Goal: Transaction & Acquisition: Subscribe to service/newsletter

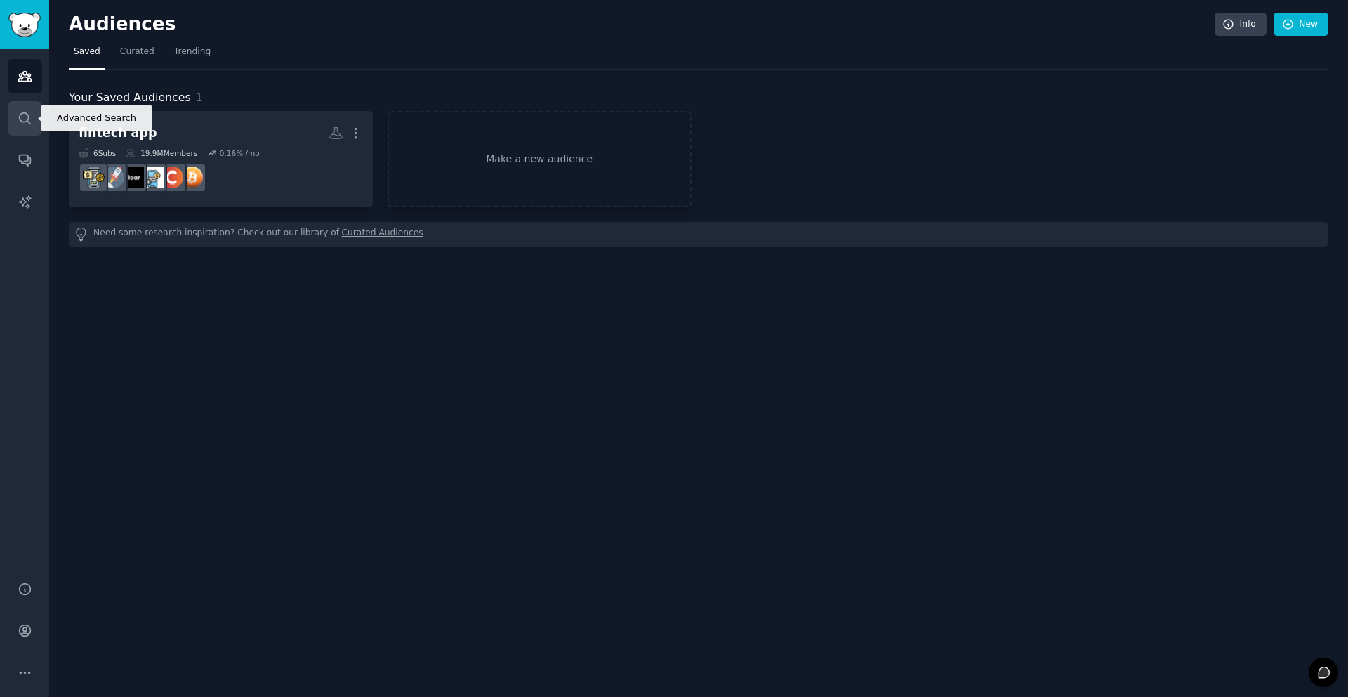
click at [41, 118] on link "Search" at bounding box center [25, 118] width 34 height 34
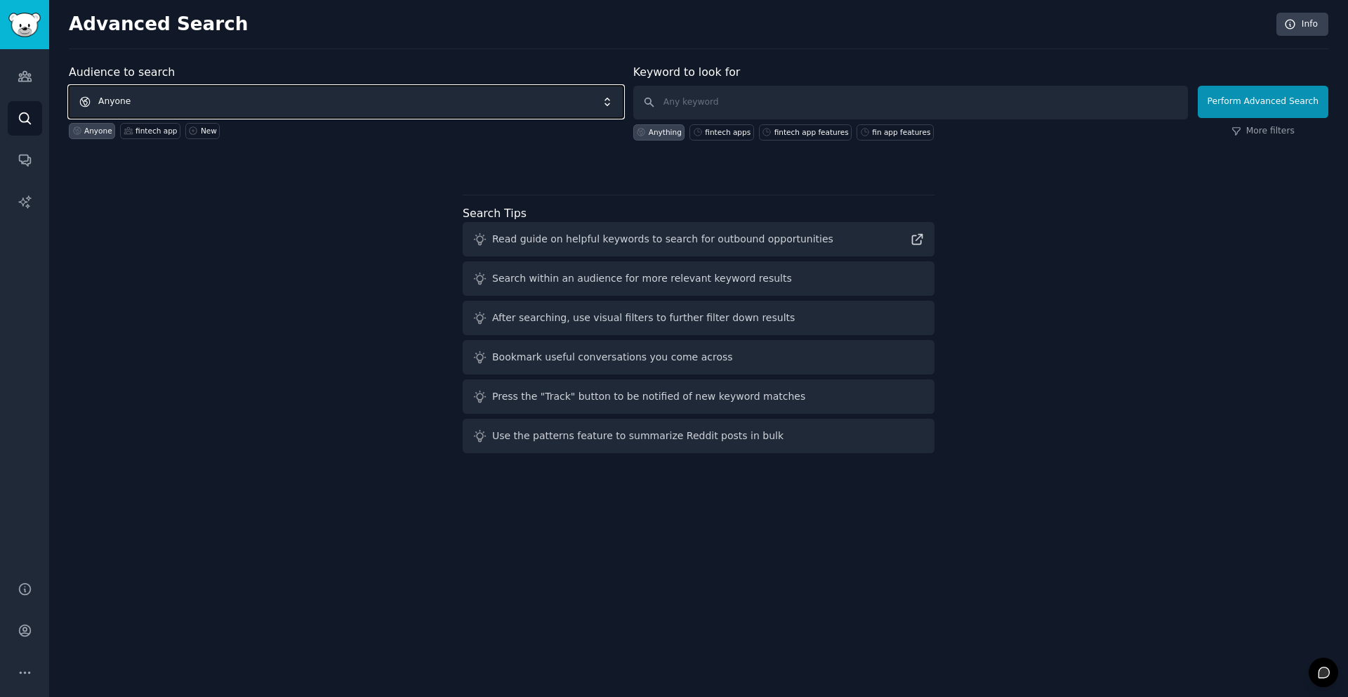
click at [244, 98] on span "Anyone" at bounding box center [346, 102] width 555 height 32
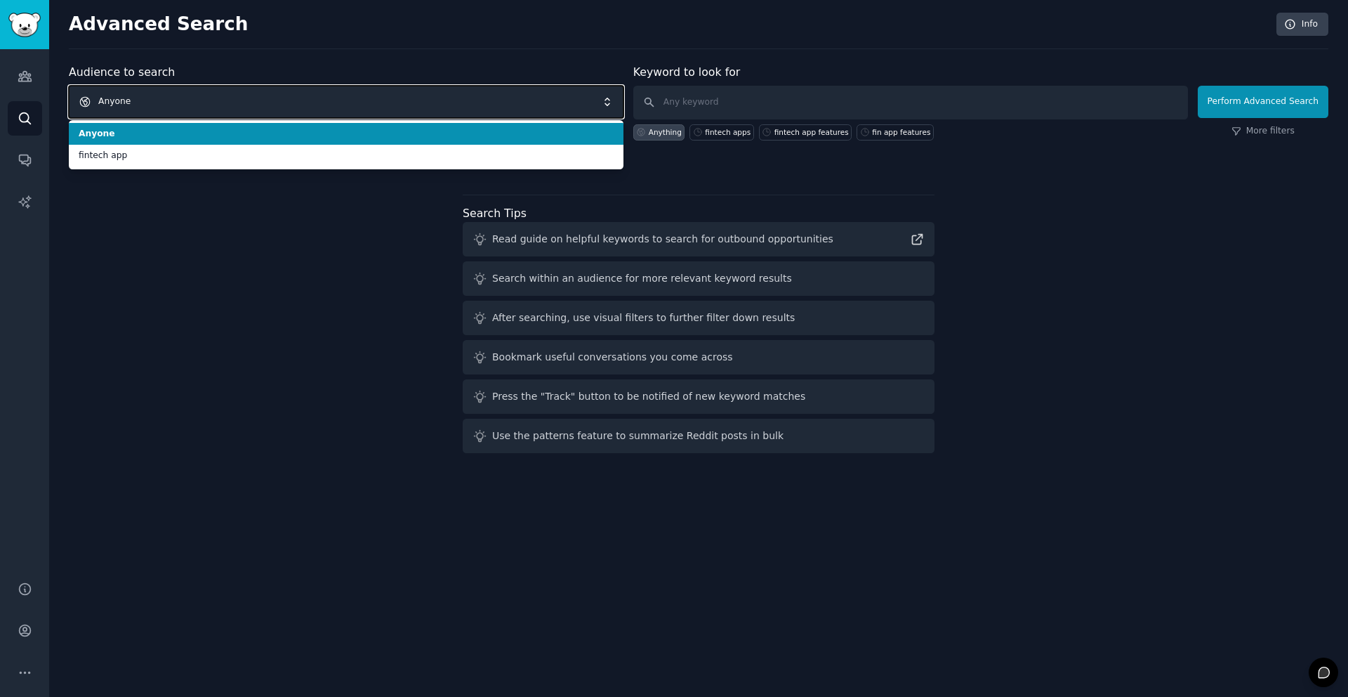
click at [243, 100] on span "Anyone" at bounding box center [346, 102] width 555 height 32
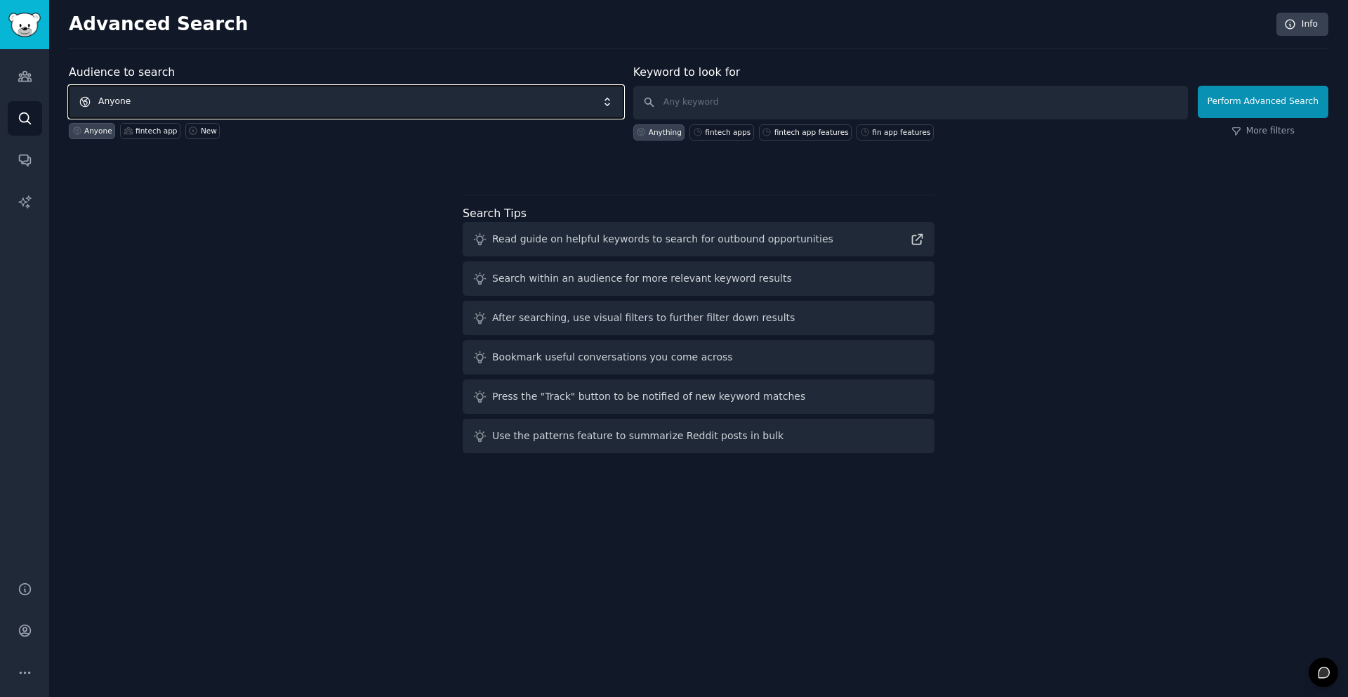
click at [232, 98] on span "Anyone" at bounding box center [346, 102] width 555 height 32
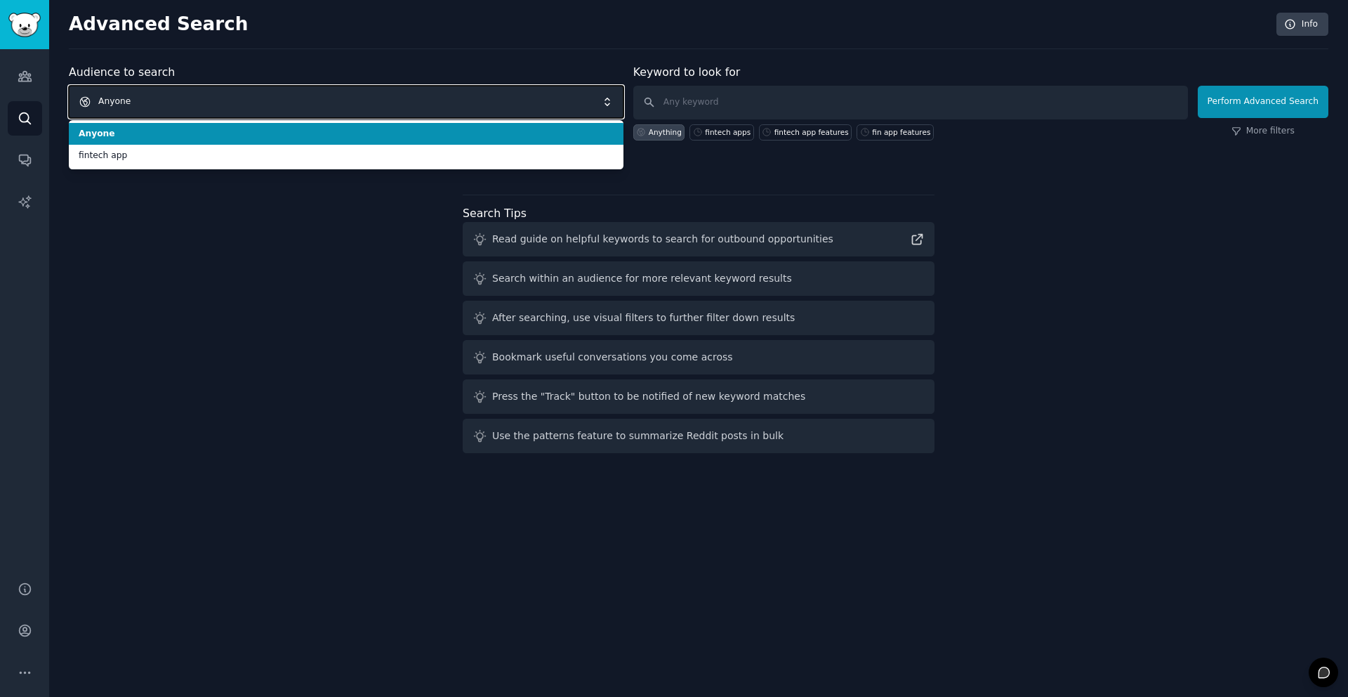
click at [231, 98] on span "Anyone" at bounding box center [346, 102] width 555 height 32
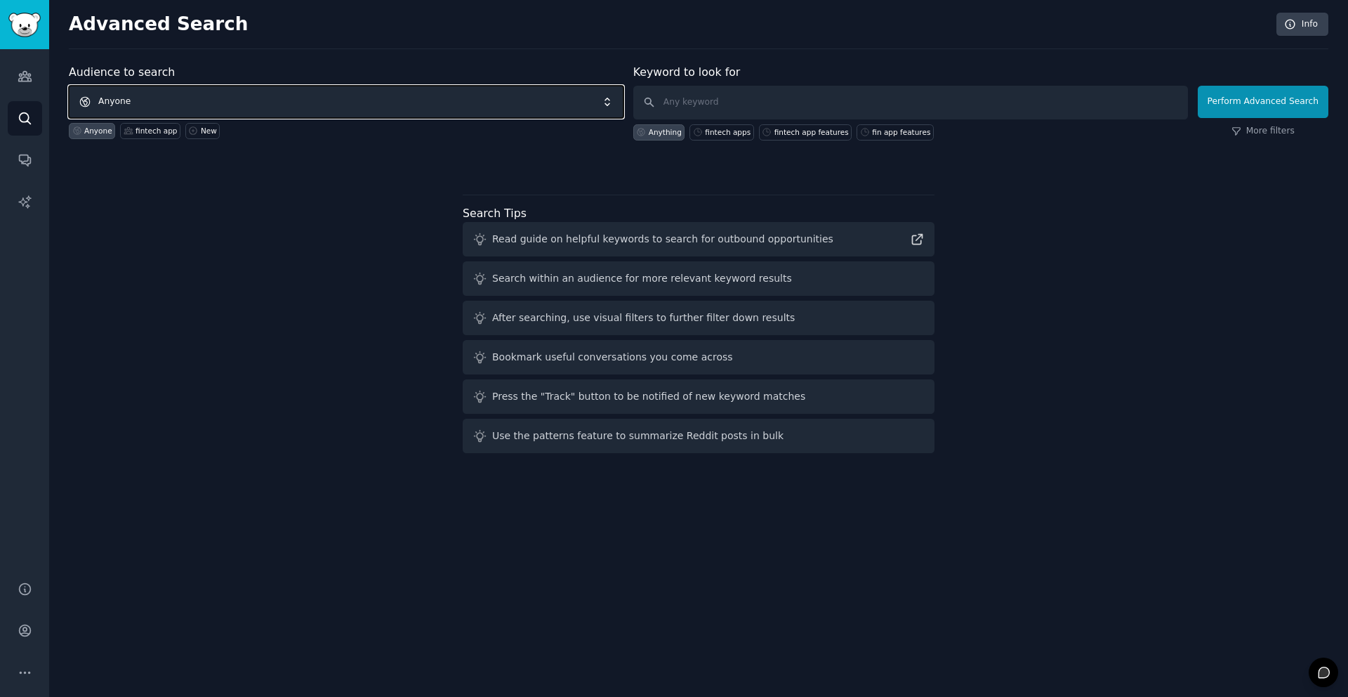
click at [231, 98] on span "Anyone" at bounding box center [346, 102] width 555 height 32
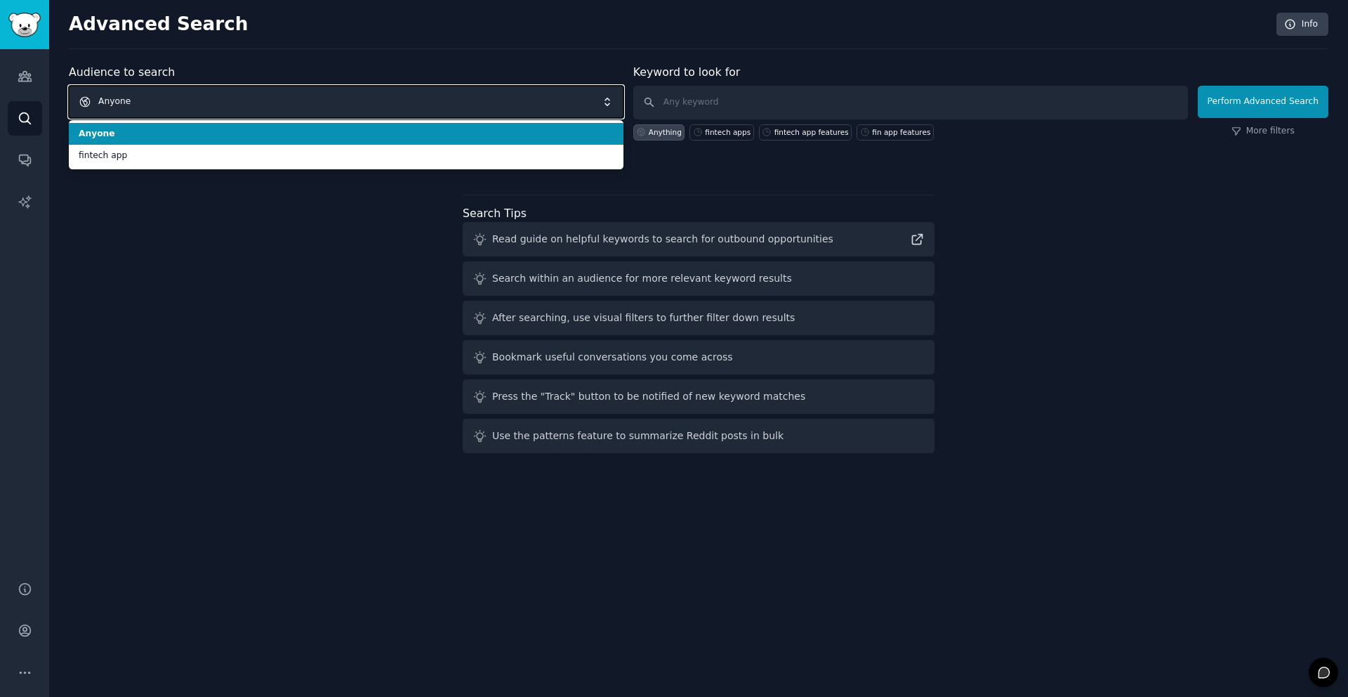
click at [230, 98] on span "Anyone" at bounding box center [346, 102] width 555 height 32
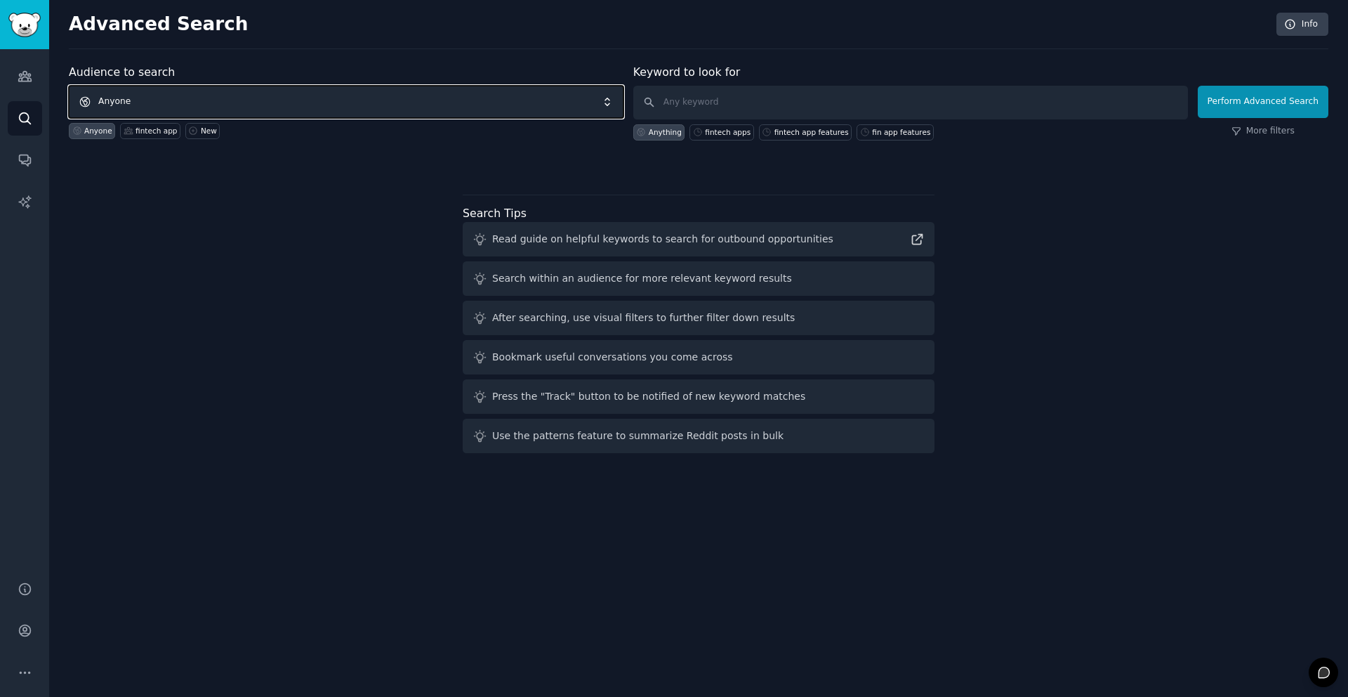
click at [229, 97] on span "Anyone" at bounding box center [346, 102] width 555 height 32
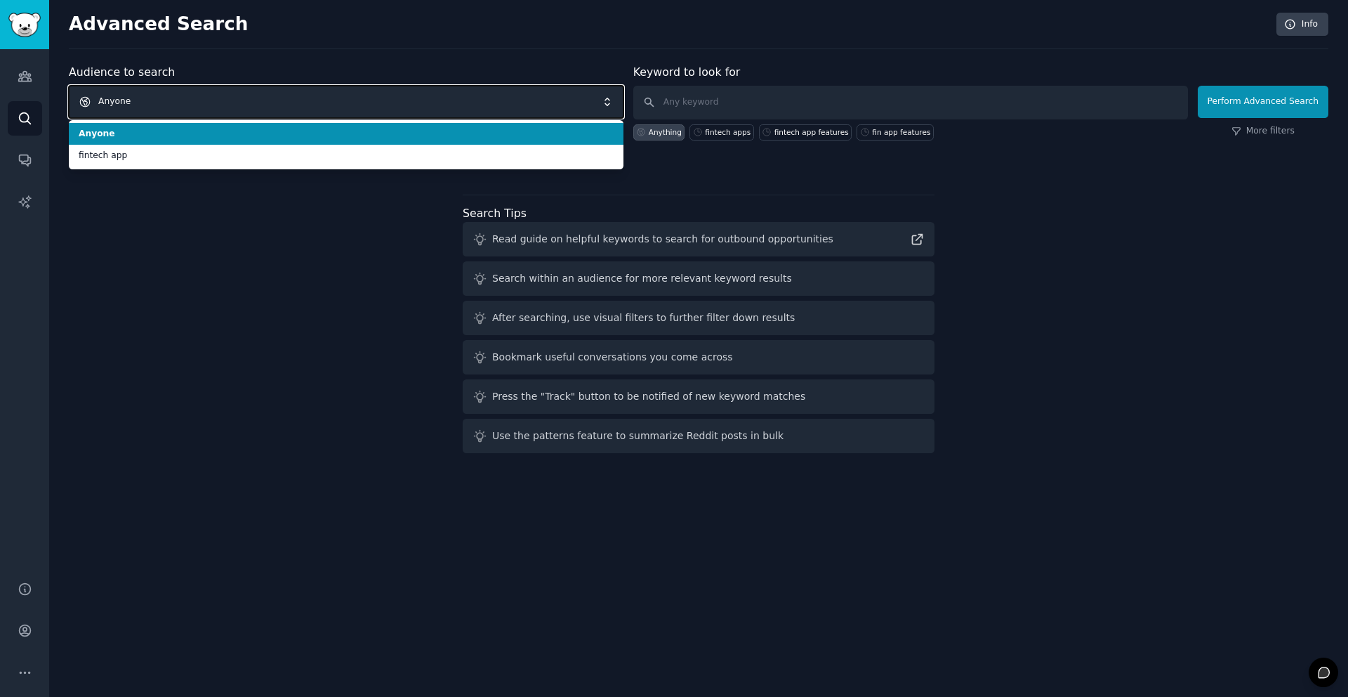
click at [229, 97] on span "Anyone" at bounding box center [346, 102] width 555 height 32
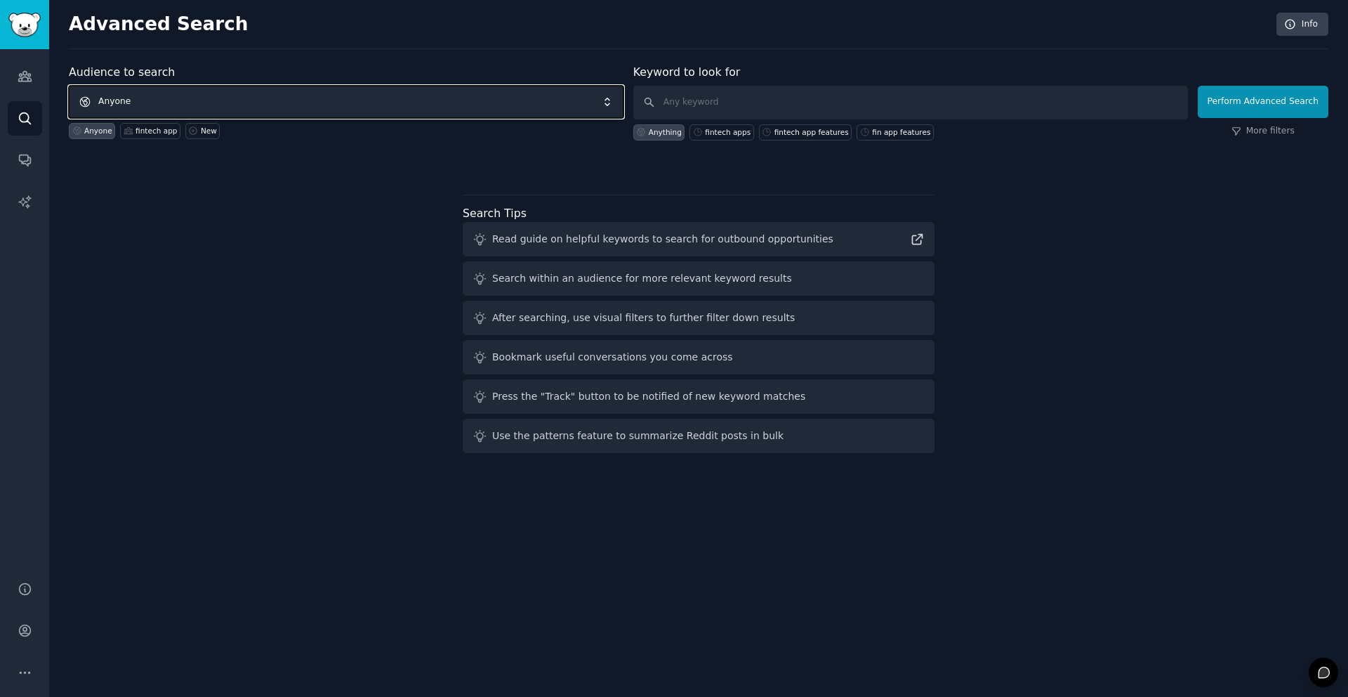
click at [228, 97] on span "Anyone" at bounding box center [346, 102] width 555 height 32
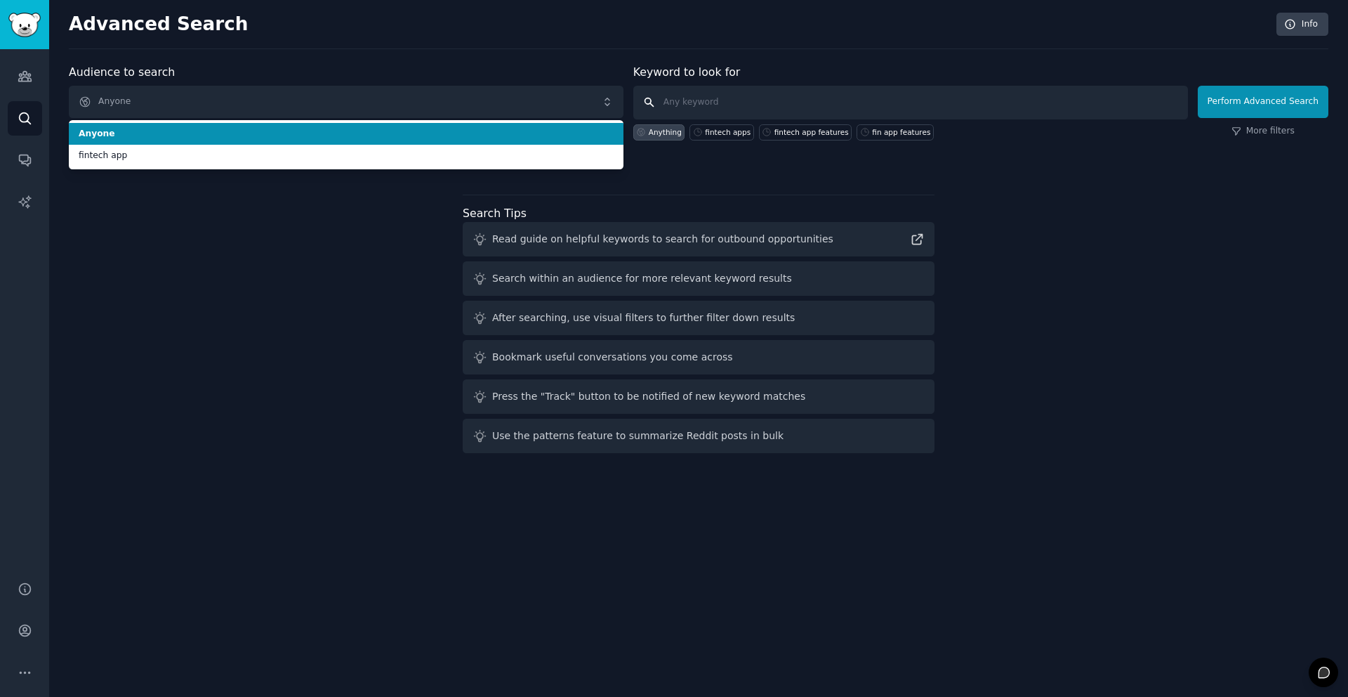
click at [707, 103] on input "text" at bounding box center [910, 103] width 555 height 34
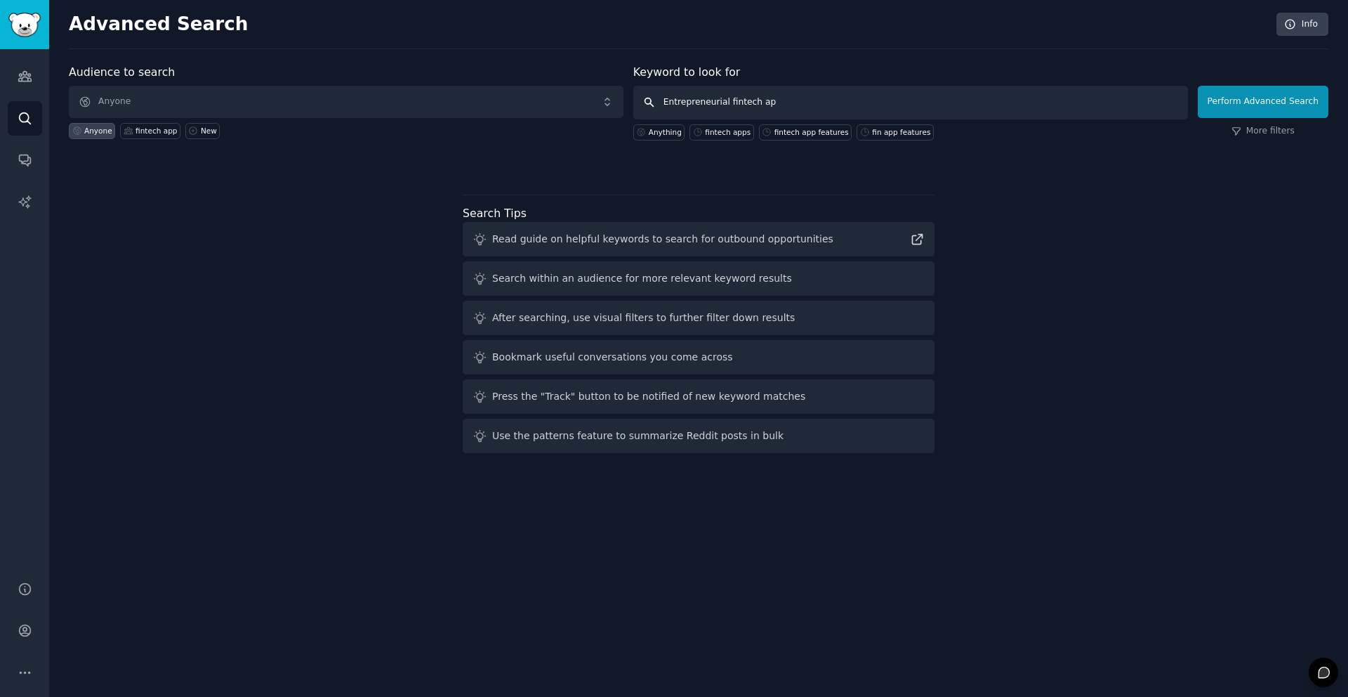
type input "Entrepreneurial fintech app"
click button "Perform Advanced Search" at bounding box center [1263, 102] width 131 height 32
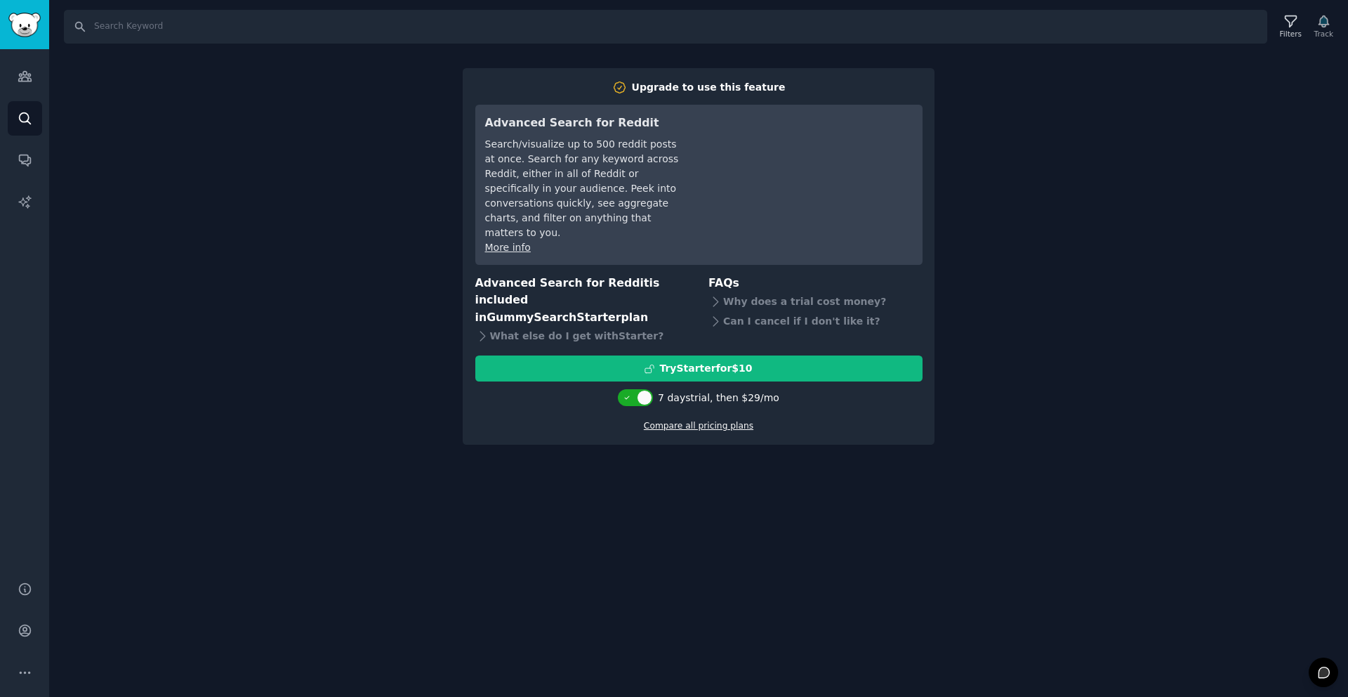
click at [682, 421] on link "Compare all pricing plans" at bounding box center [699, 426] width 110 height 10
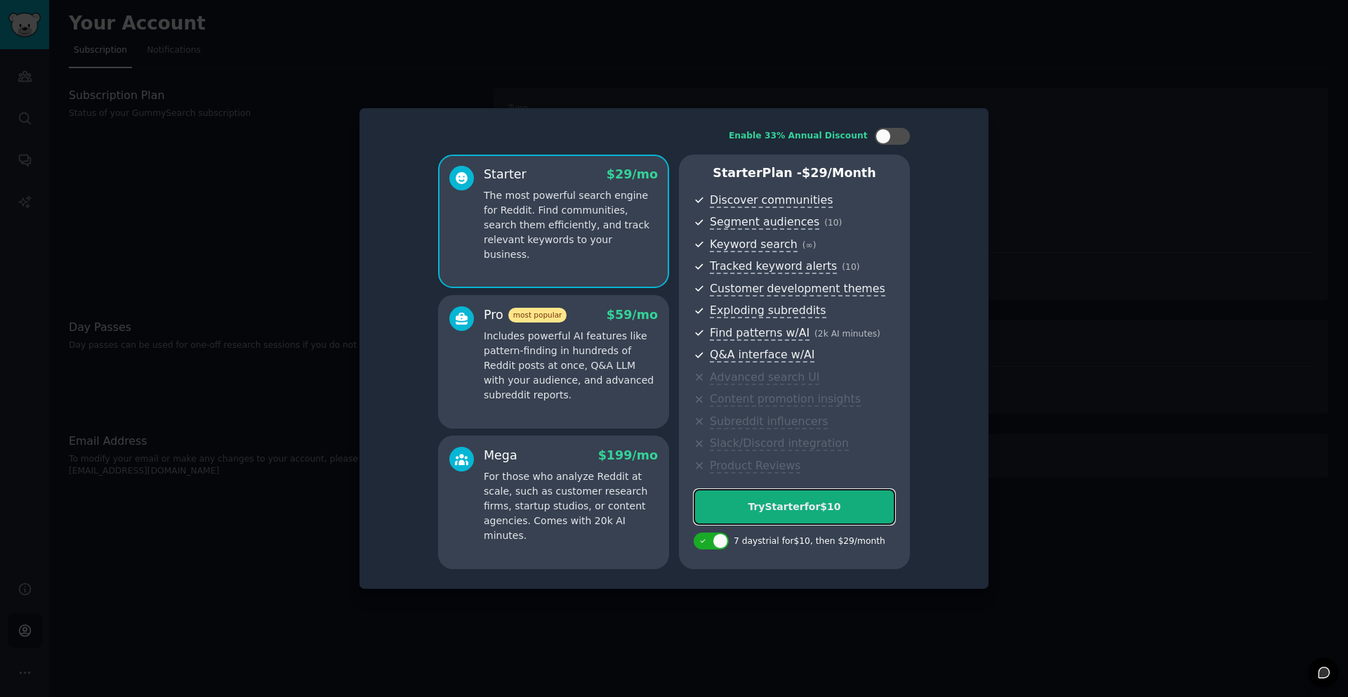
click at [792, 513] on div "Try Starter for $10" at bounding box center [795, 506] width 200 height 15
click at [1046, 305] on div at bounding box center [674, 348] width 1348 height 697
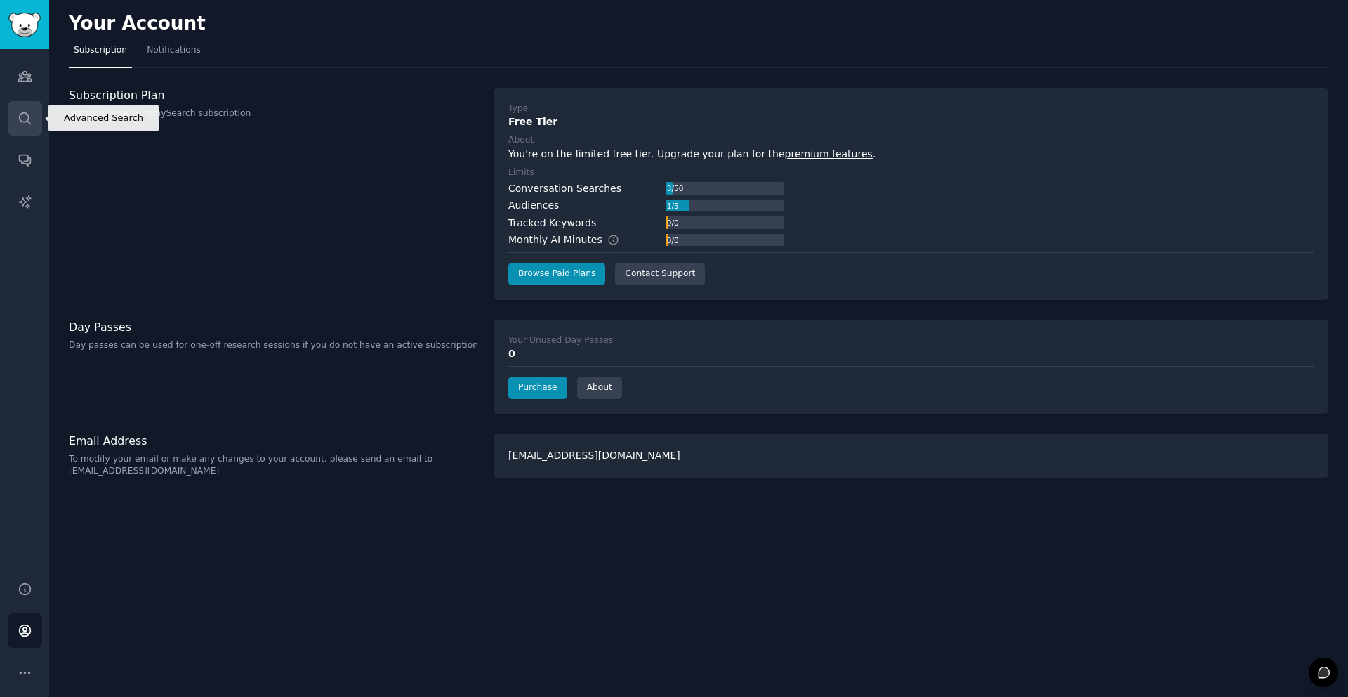
click at [20, 115] on icon "Sidebar" at bounding box center [25, 118] width 15 height 15
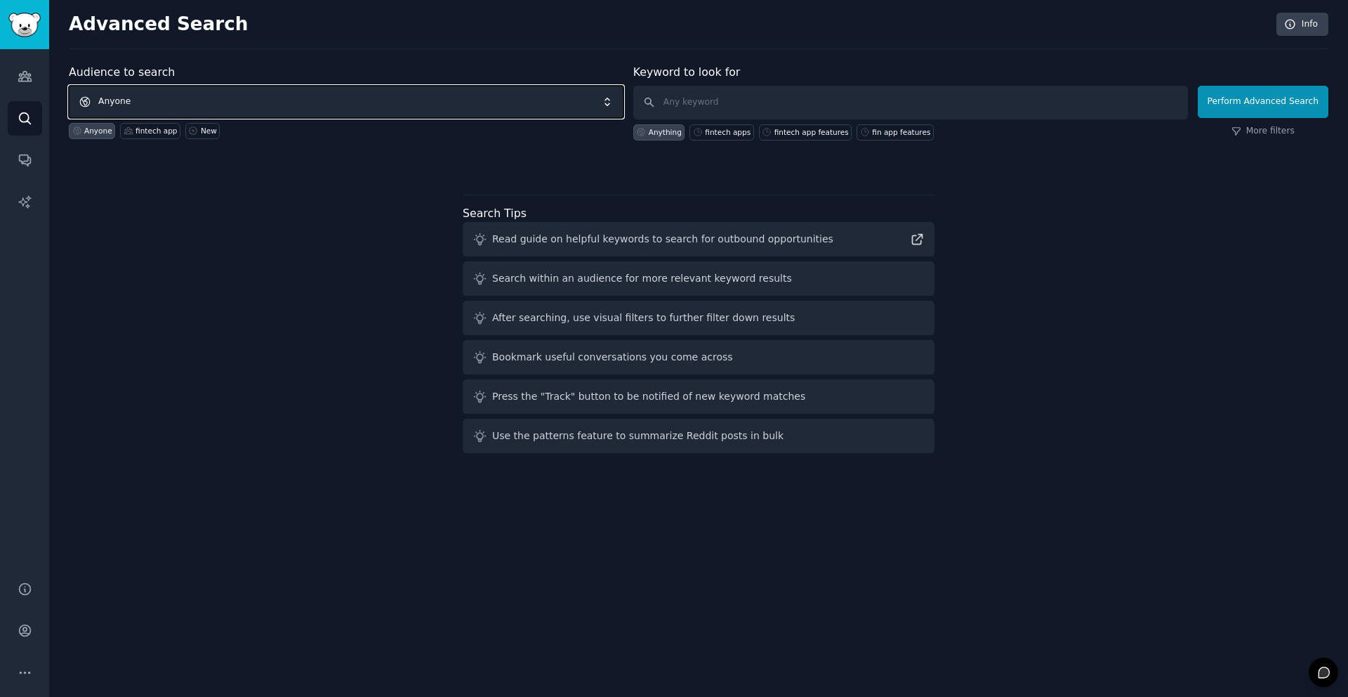
click at [253, 105] on span "Anyone" at bounding box center [346, 102] width 555 height 32
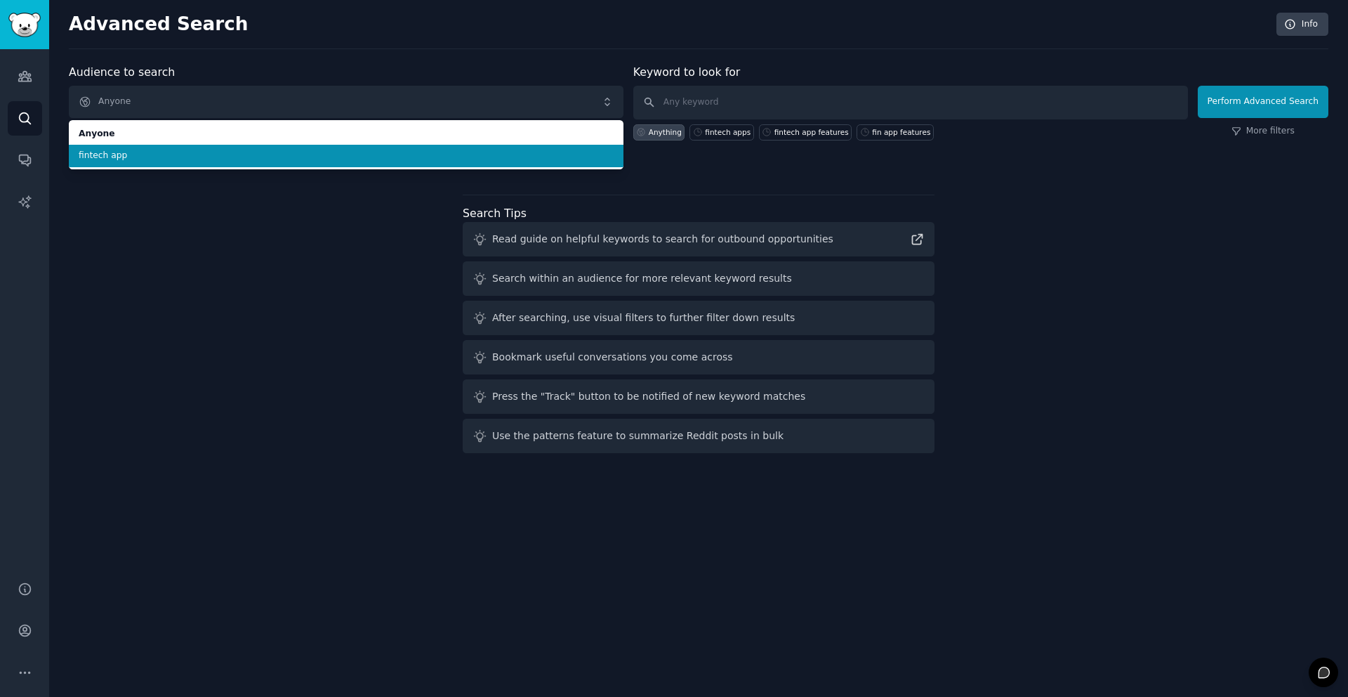
click at [230, 164] on li "fintech app" at bounding box center [346, 156] width 555 height 22
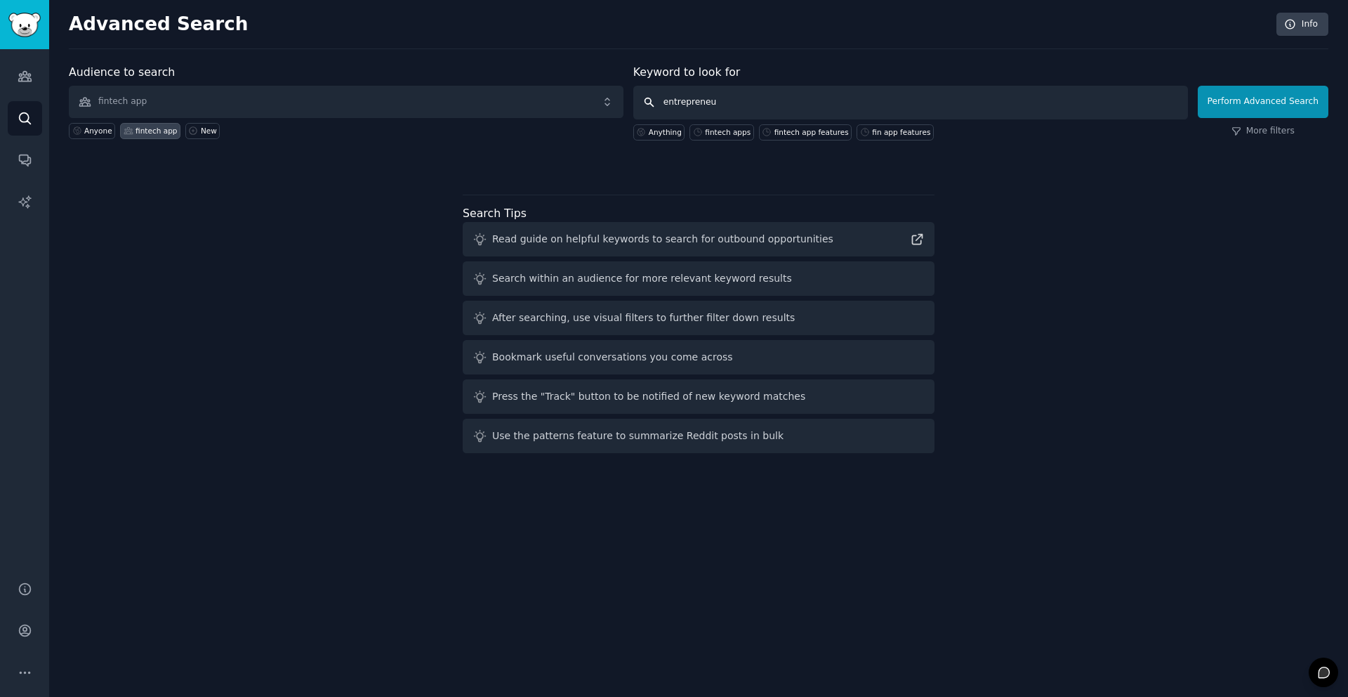
type input "entrepreneur"
click button "Perform Advanced Search" at bounding box center [1263, 102] width 131 height 32
